Goal: Information Seeking & Learning: Learn about a topic

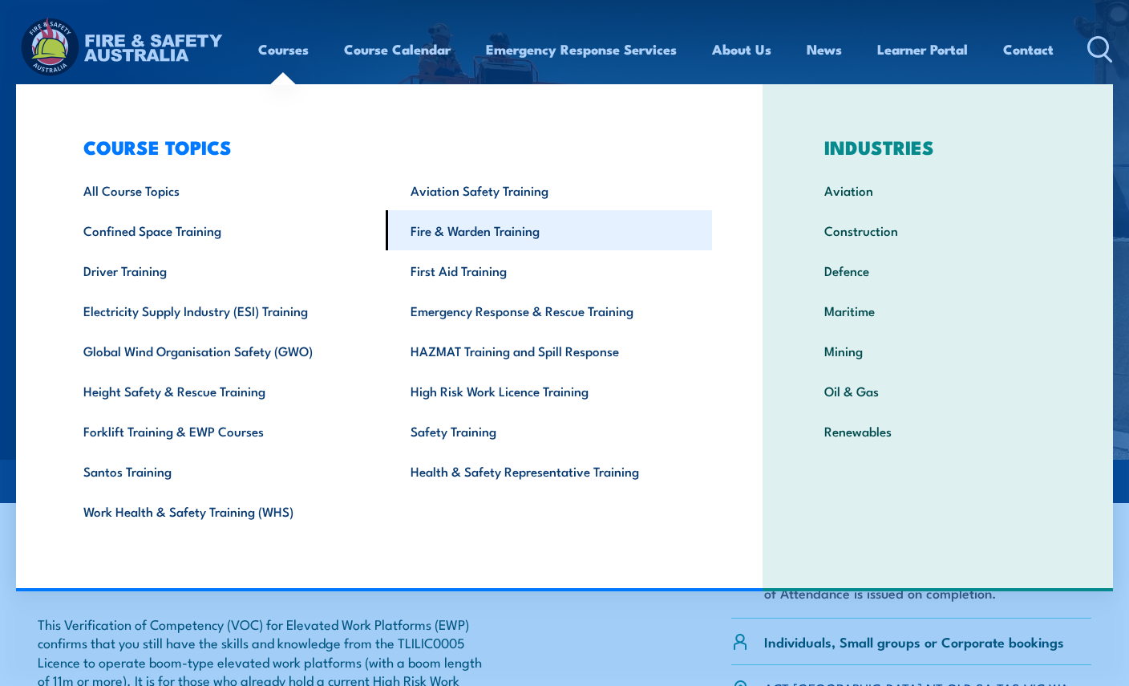
click at [474, 226] on link "Fire & Warden Training" at bounding box center [549, 230] width 327 height 40
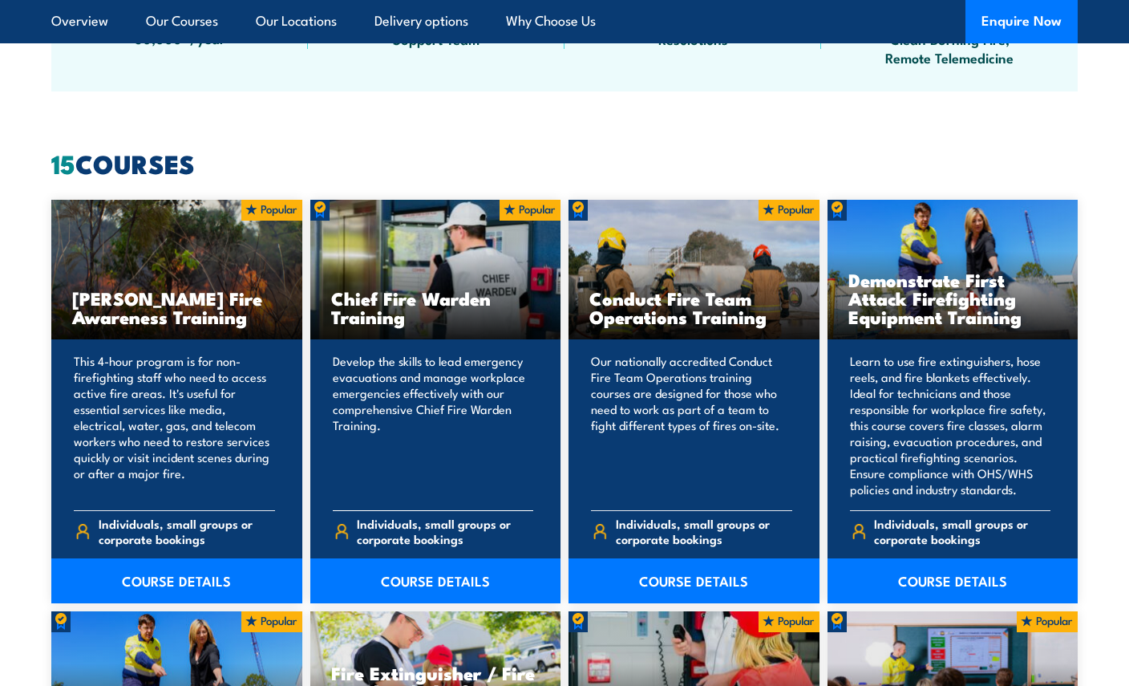
scroll to position [1042, 0]
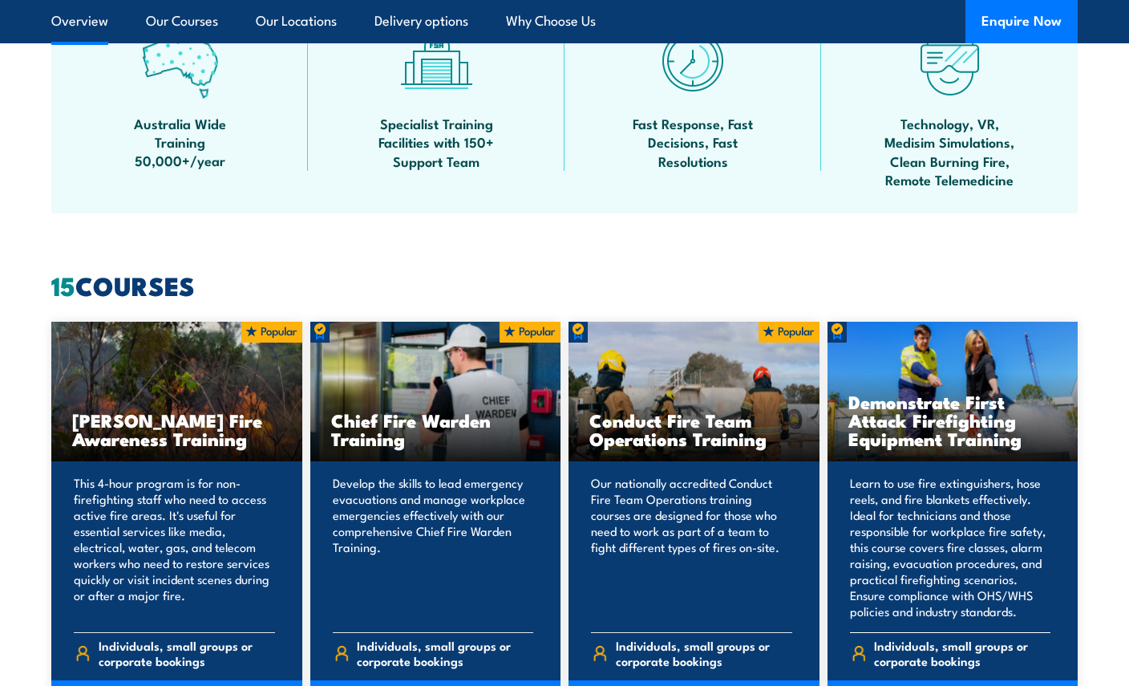
click at [917, 414] on h3 "Demonstrate First Attack Firefighting Equipment Training" at bounding box center [952, 419] width 209 height 55
drag, startPoint x: 917, startPoint y: 414, endPoint x: 851, endPoint y: 380, distance: 74.6
click at [851, 380] on div "Demonstrate First Attack Firefighting Equipment Training" at bounding box center [953, 392] width 251 height 140
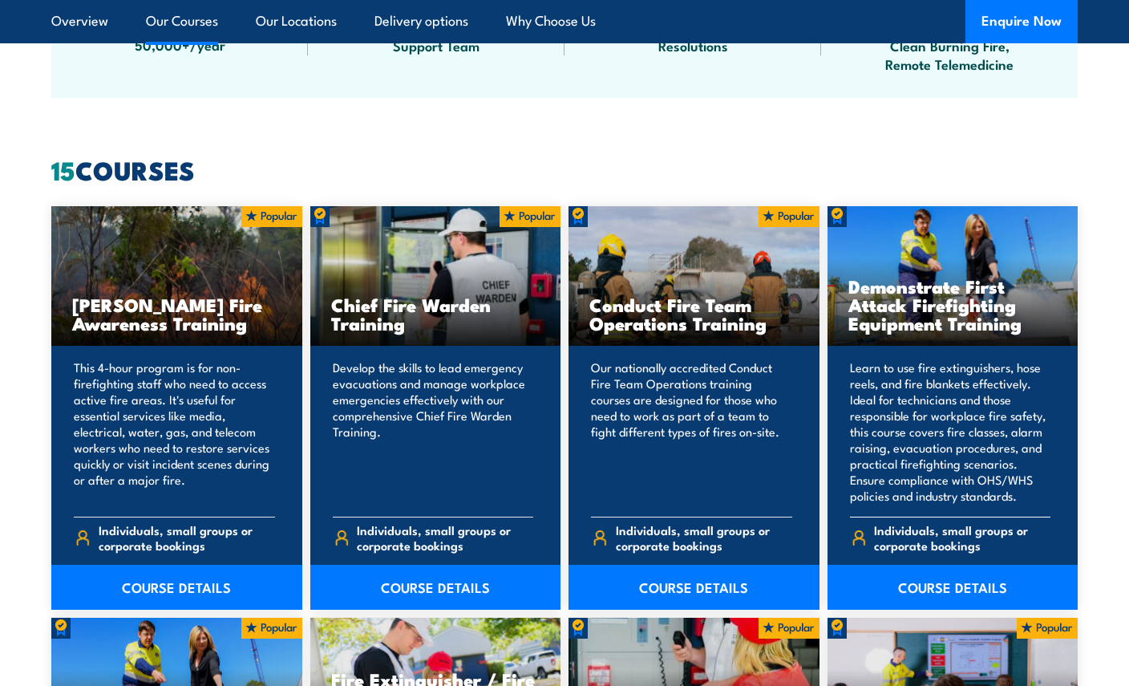
scroll to position [1203, 0]
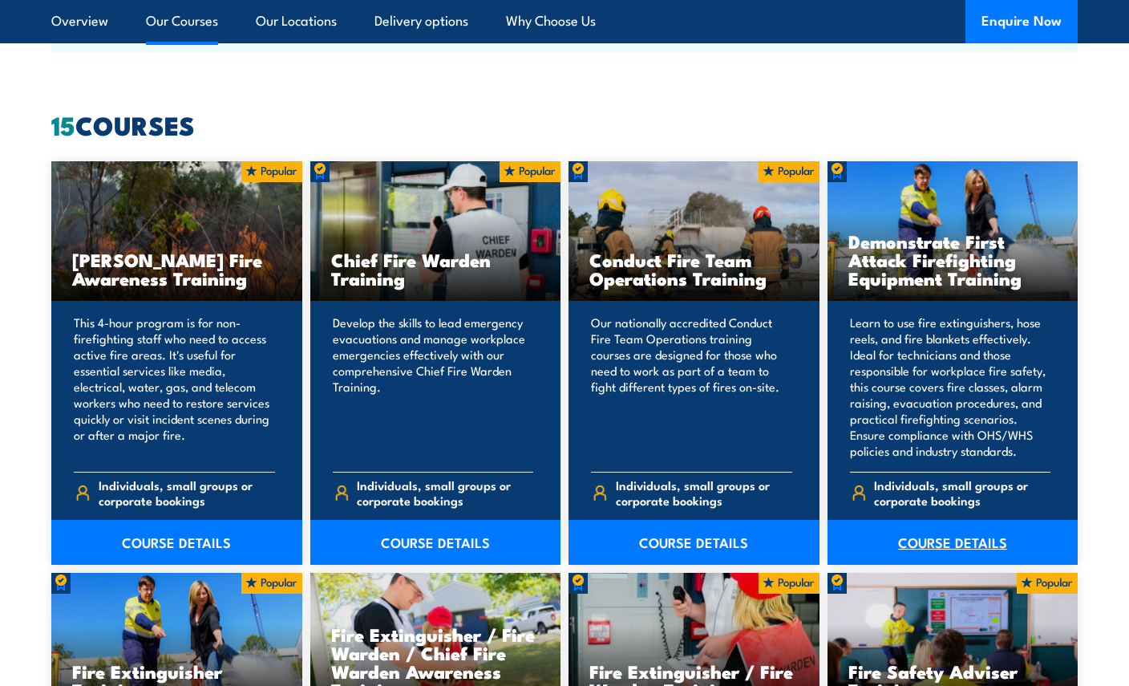
click at [949, 535] on link "COURSE DETAILS" at bounding box center [953, 542] width 251 height 45
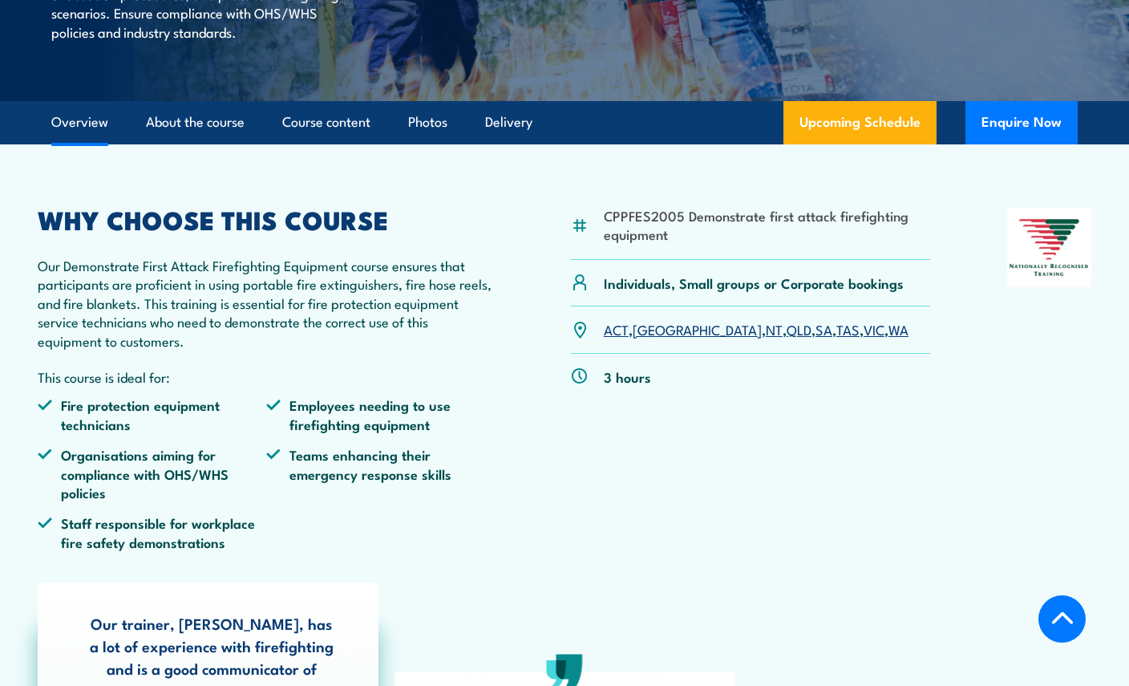
scroll to position [401, 0]
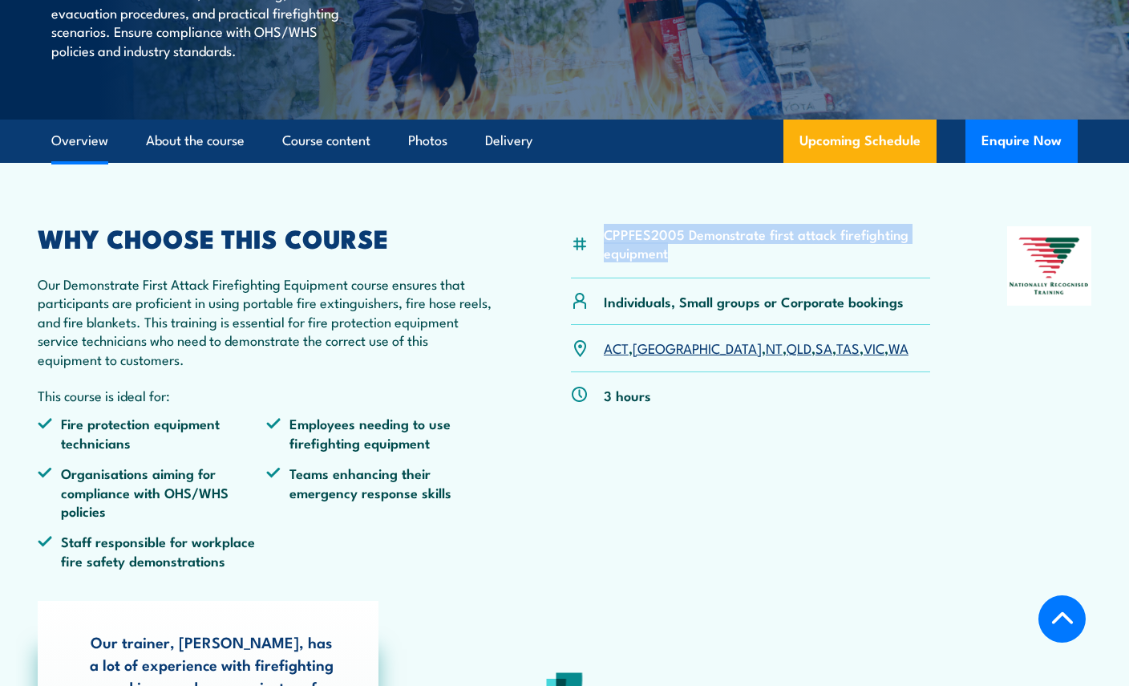
drag, startPoint x: 605, startPoint y: 269, endPoint x: 763, endPoint y: 289, distance: 158.4
click at [763, 262] on li "CPPFES2005 Demonstrate first attack firefighting equipment" at bounding box center [767, 244] width 327 height 38
drag, startPoint x: 763, startPoint y: 289, endPoint x: 642, endPoint y: 269, distance: 121.9
copy li "CPPFES2005 Demonstrate first attack firefighting equipment"
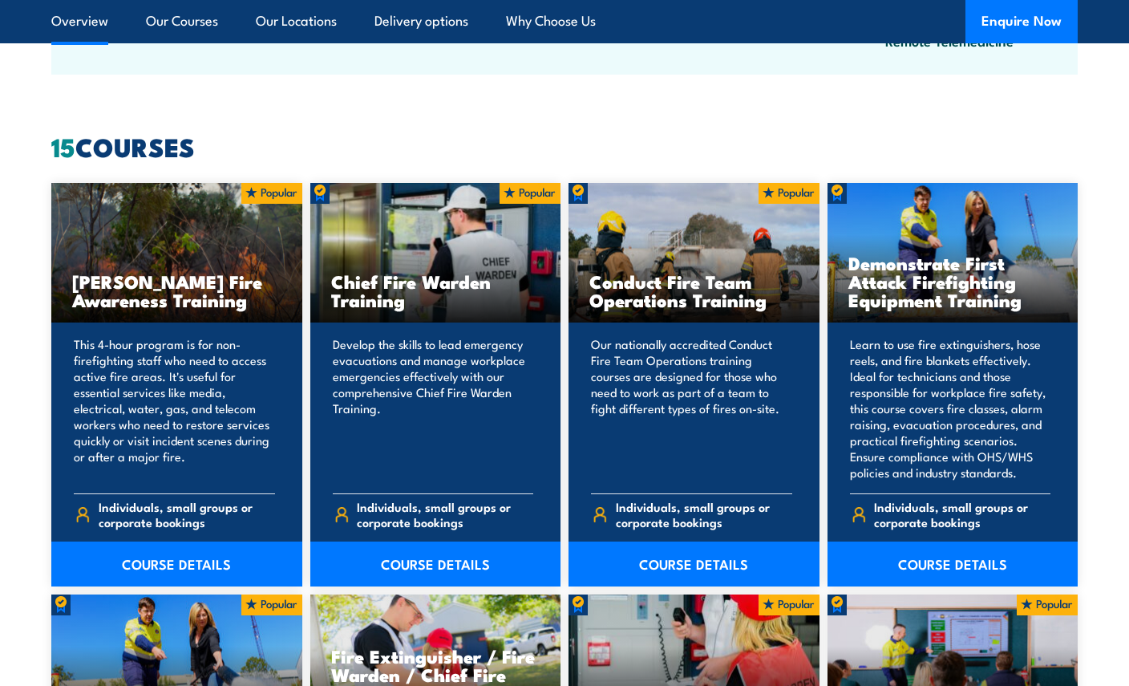
scroll to position [1203, 0]
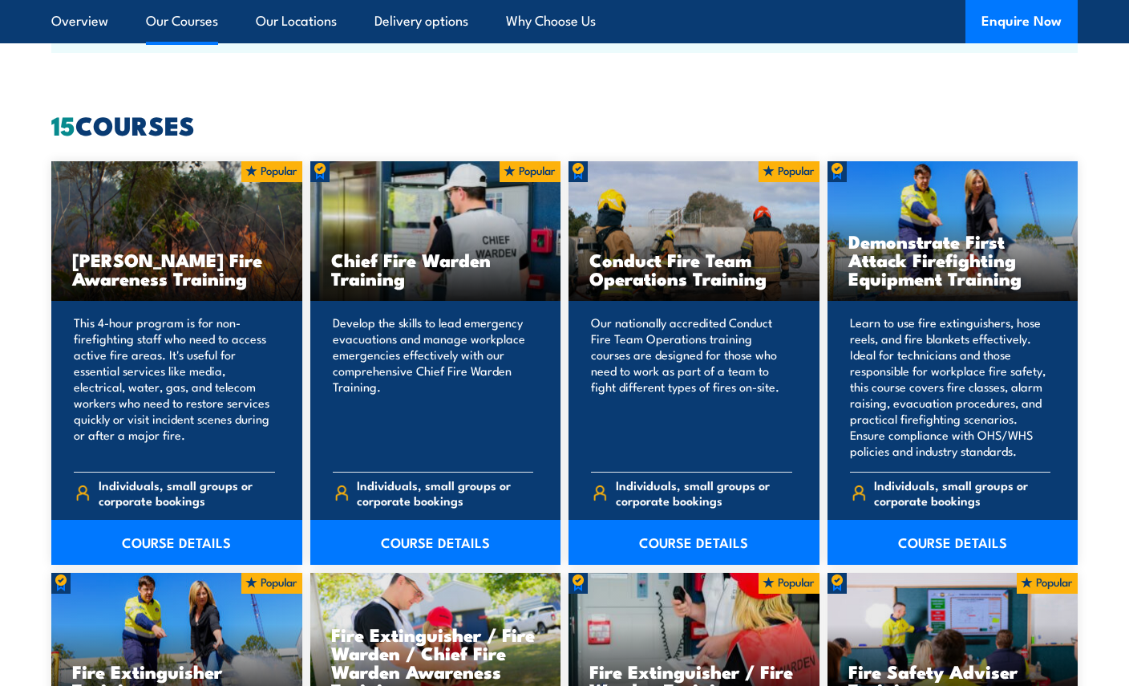
click at [180, 24] on link "Our Courses" at bounding box center [182, 21] width 72 height 42
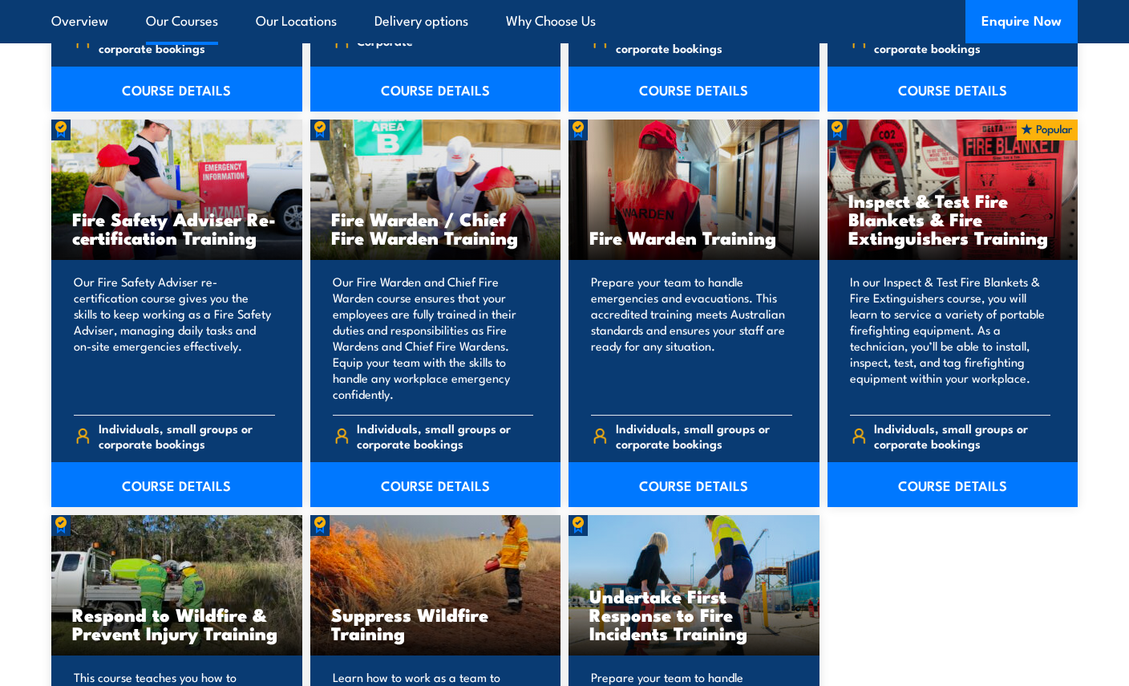
scroll to position [2179, 0]
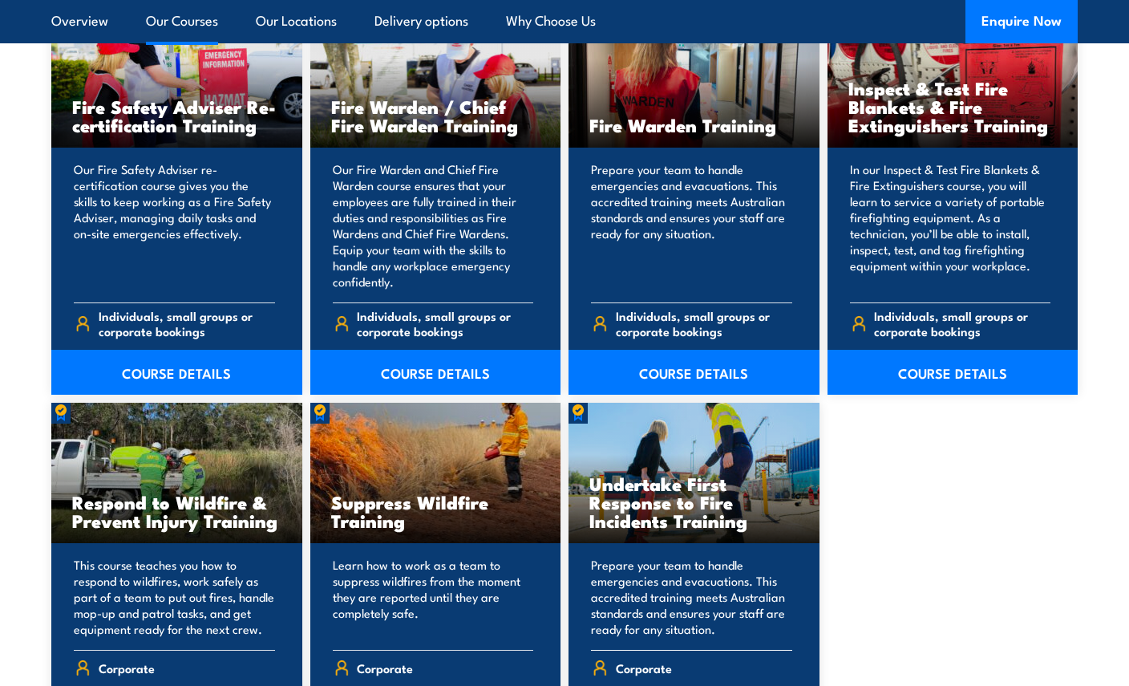
click at [684, 496] on h3 "Undertake First Response to Fire Incidents Training" at bounding box center [693, 501] width 209 height 55
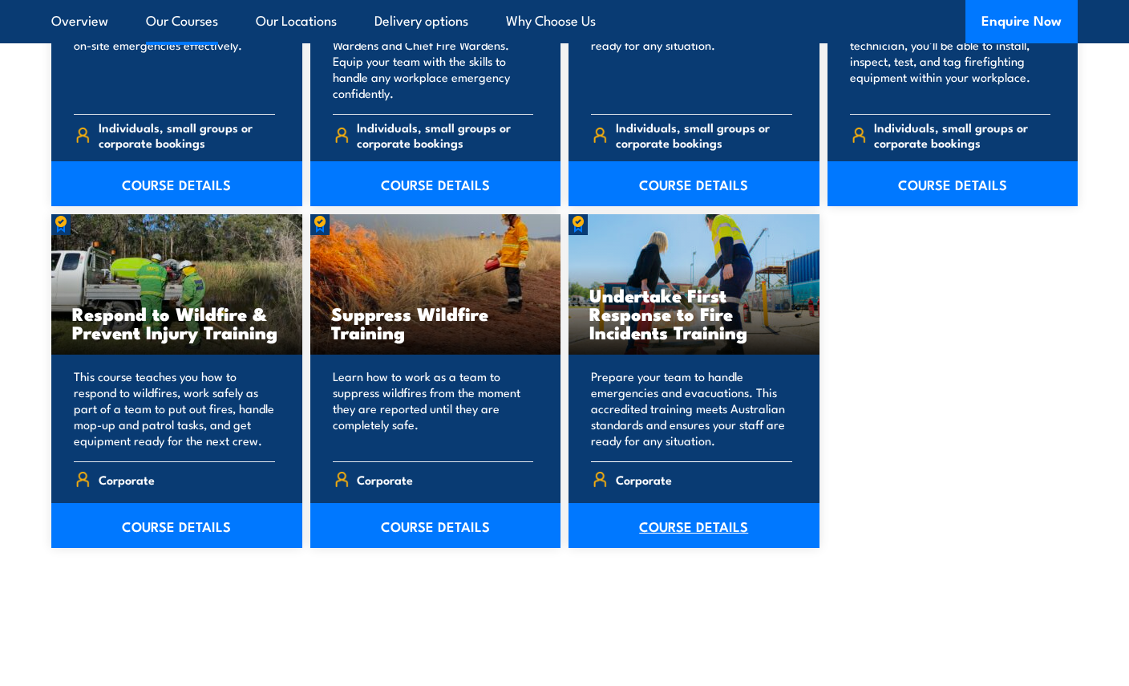
scroll to position [2419, 0]
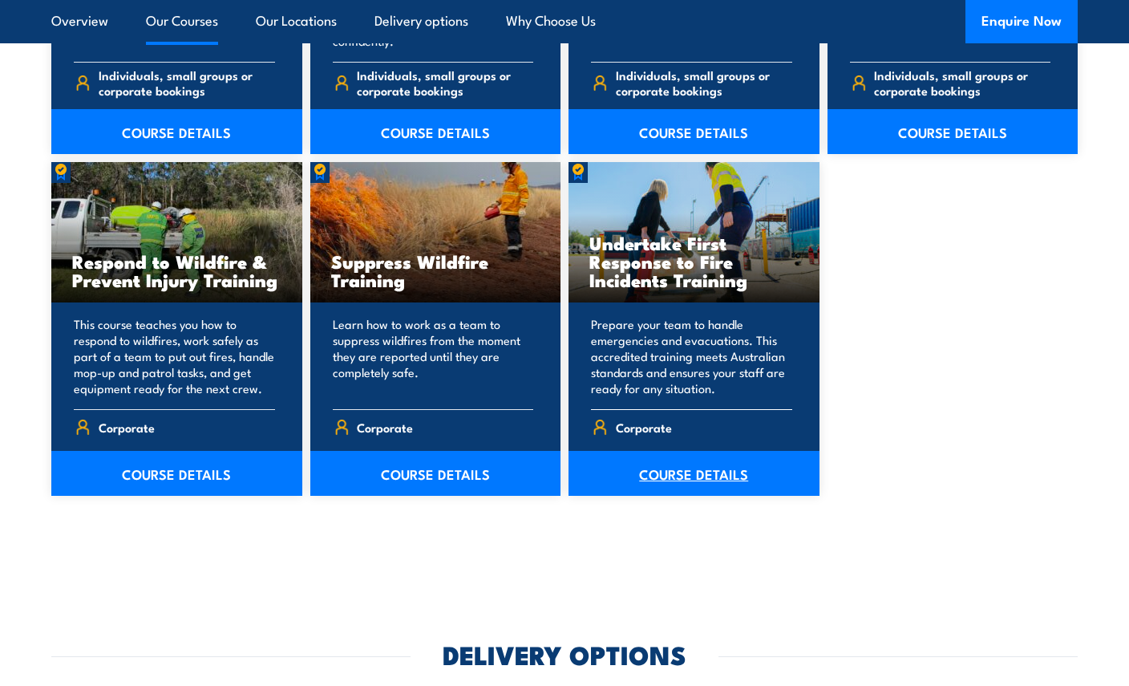
click at [686, 476] on link "COURSE DETAILS" at bounding box center [694, 473] width 251 height 45
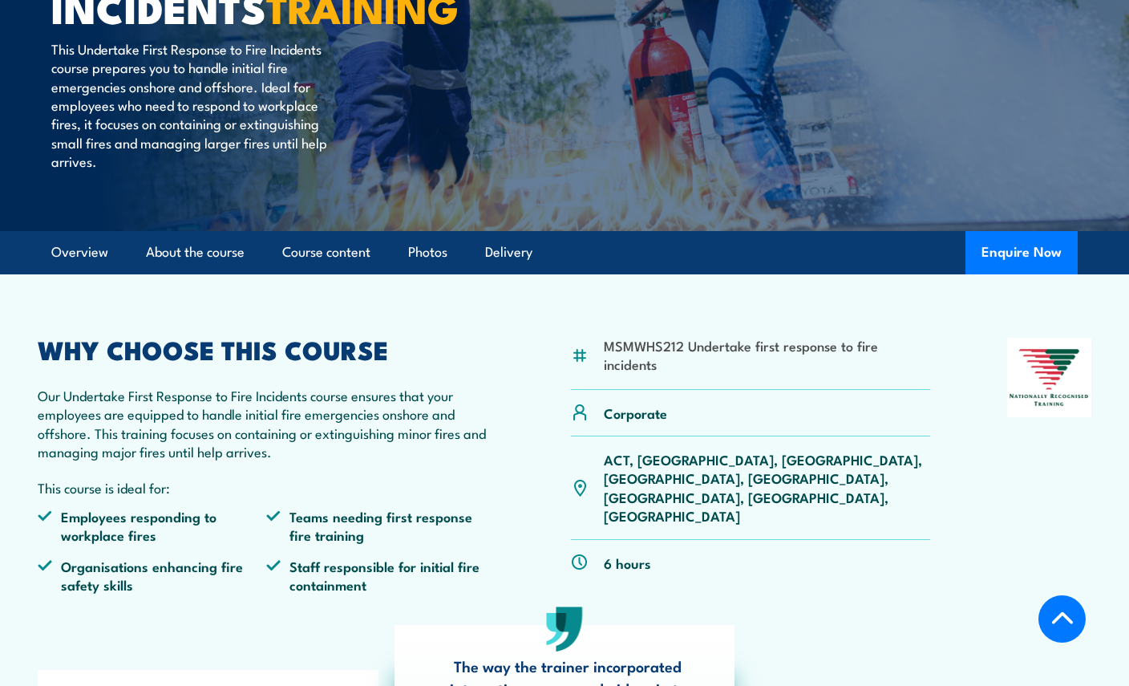
scroll to position [241, 0]
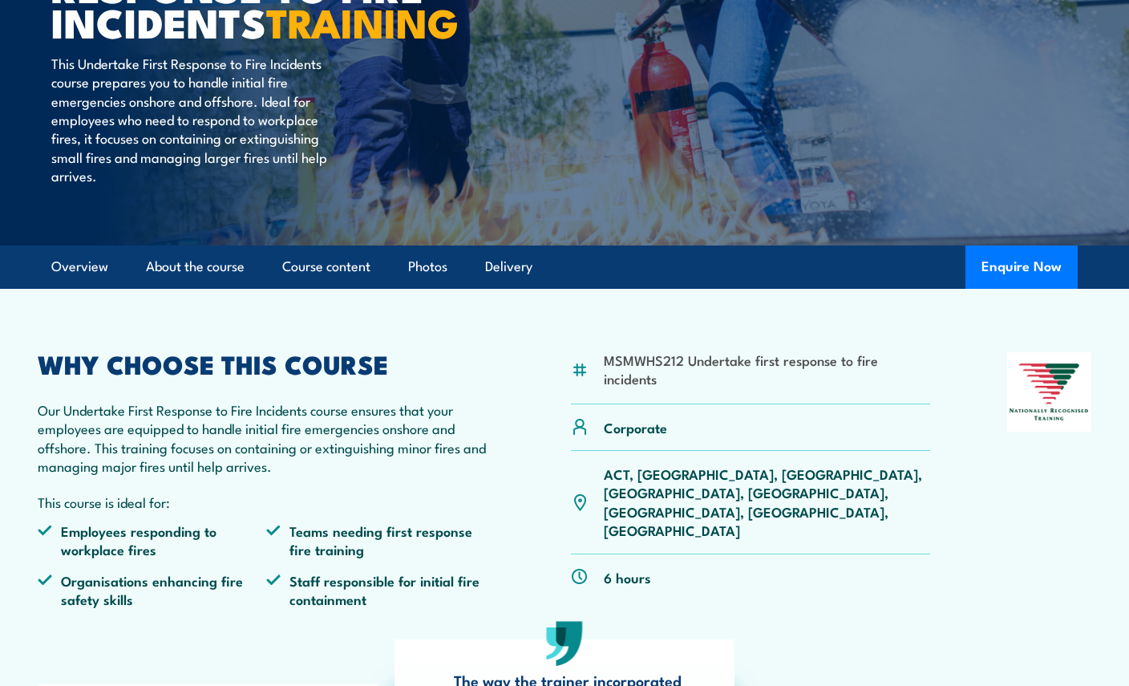
click at [613, 388] on li "MSMWHS212 Undertake first response to fire incidents" at bounding box center [767, 369] width 327 height 38
drag, startPoint x: 607, startPoint y: 395, endPoint x: 890, endPoint y: 410, distance: 283.5
click at [890, 388] on li "MSMWHS212 Undertake first response to fire incidents" at bounding box center [767, 369] width 327 height 38
copy li "MSMWHS212 Undertake first response to fire incidents"
